Goal: Transaction & Acquisition: Purchase product/service

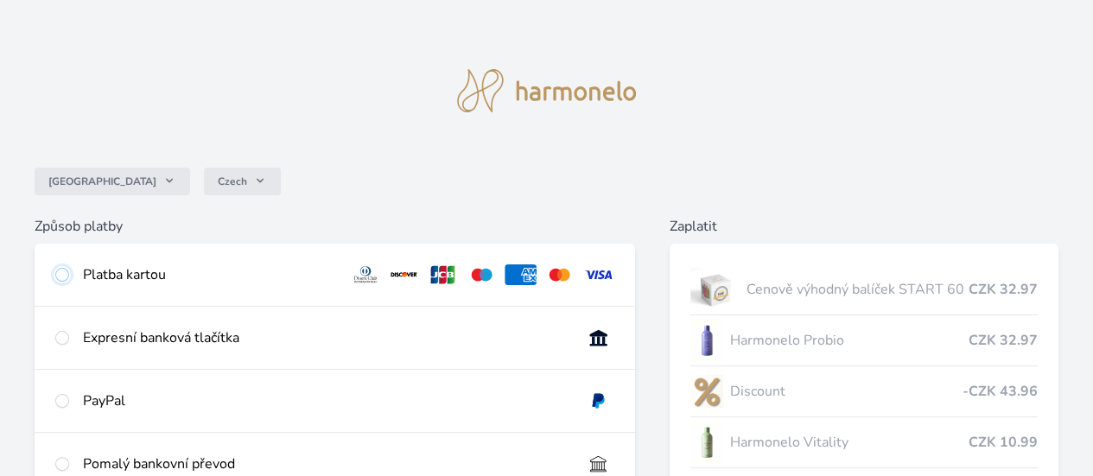
click at [69, 274] on input "radio" at bounding box center [62, 275] width 14 height 14
radio input "true"
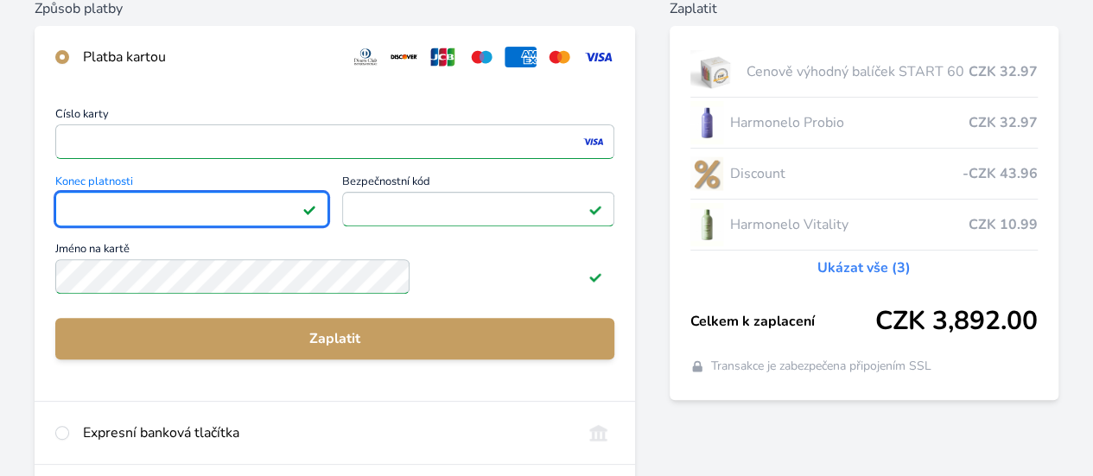
scroll to position [248, 0]
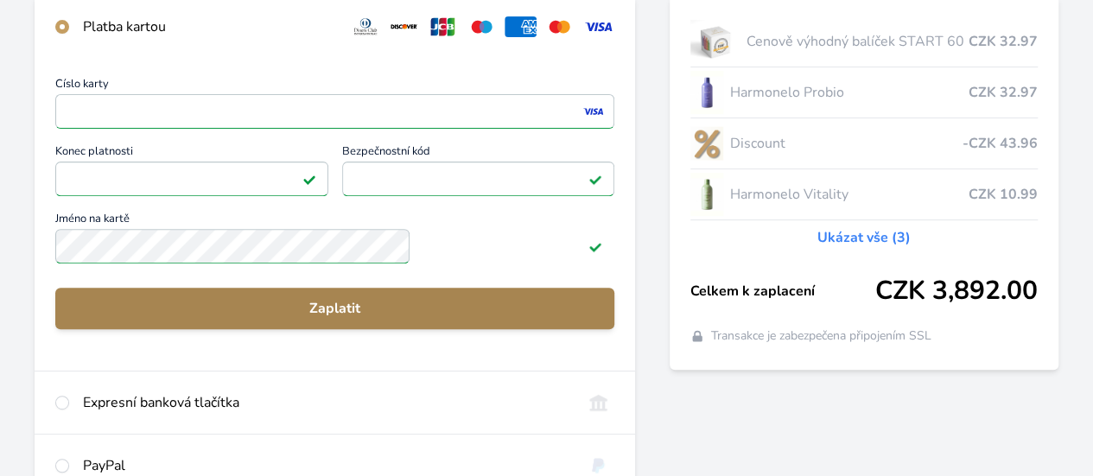
click at [403, 312] on span "Zaplatit" at bounding box center [334, 308] width 531 height 21
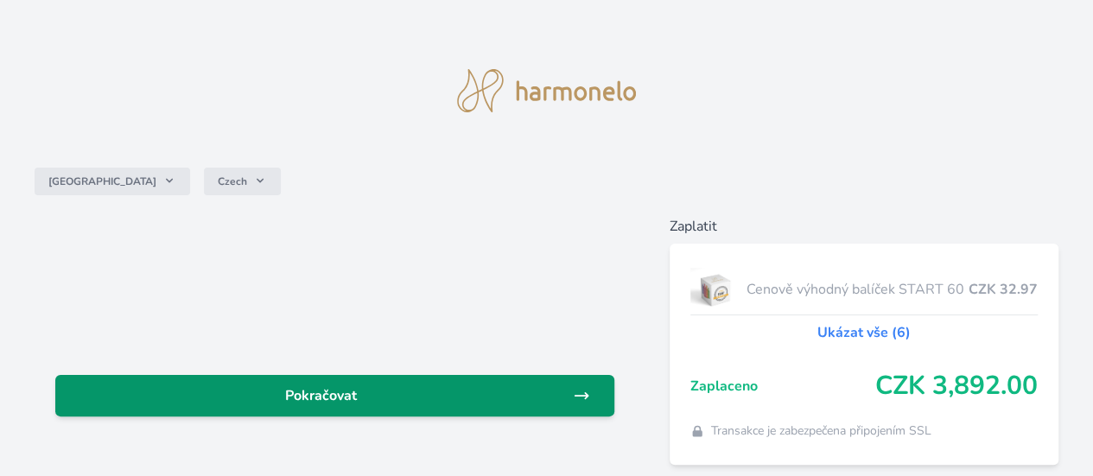
click at [354, 407] on link "Pokračovat" at bounding box center [334, 395] width 559 height 41
